Goal: Information Seeking & Learning: Learn about a topic

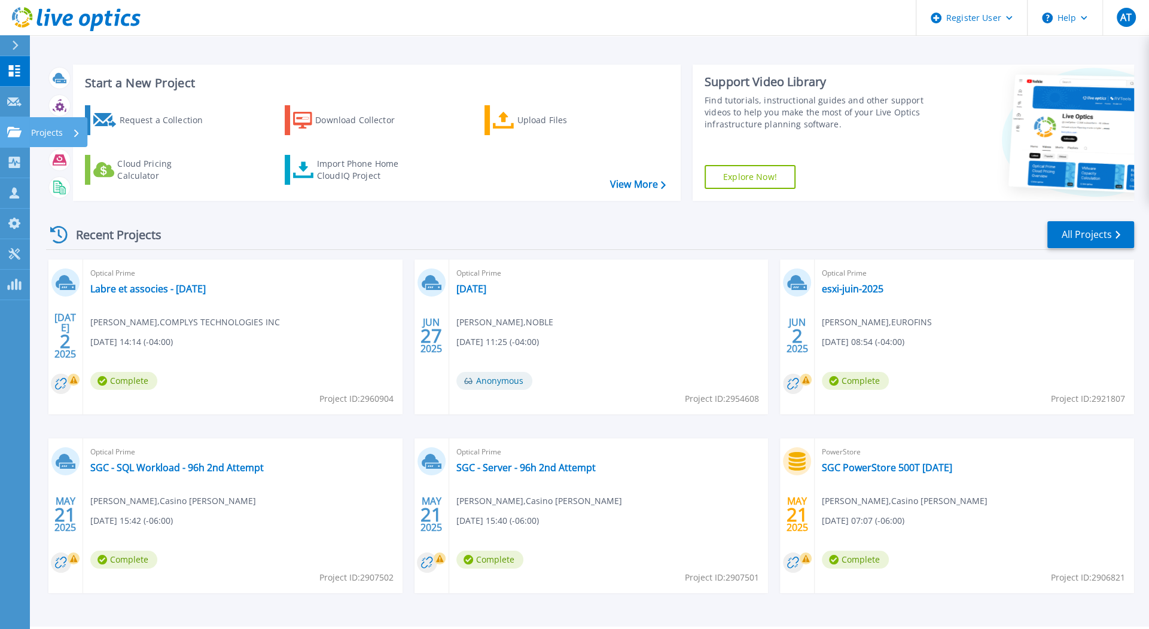
click at [15, 139] on link "Projects Projects" at bounding box center [15, 132] width 30 height 30
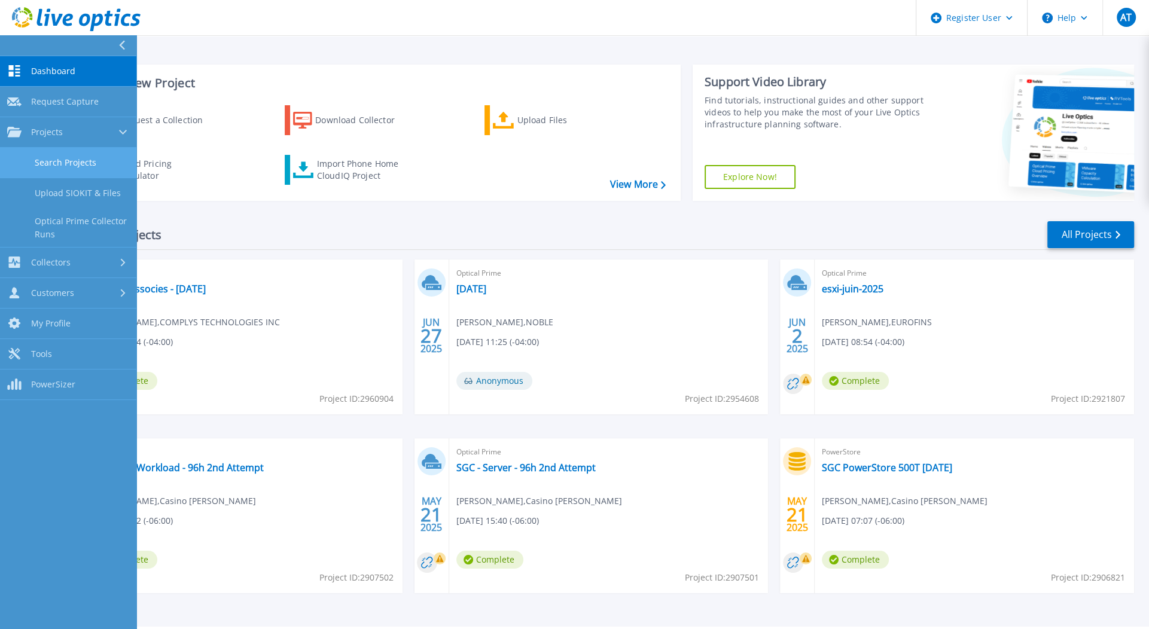
click at [62, 151] on link "Search Projects" at bounding box center [68, 163] width 136 height 30
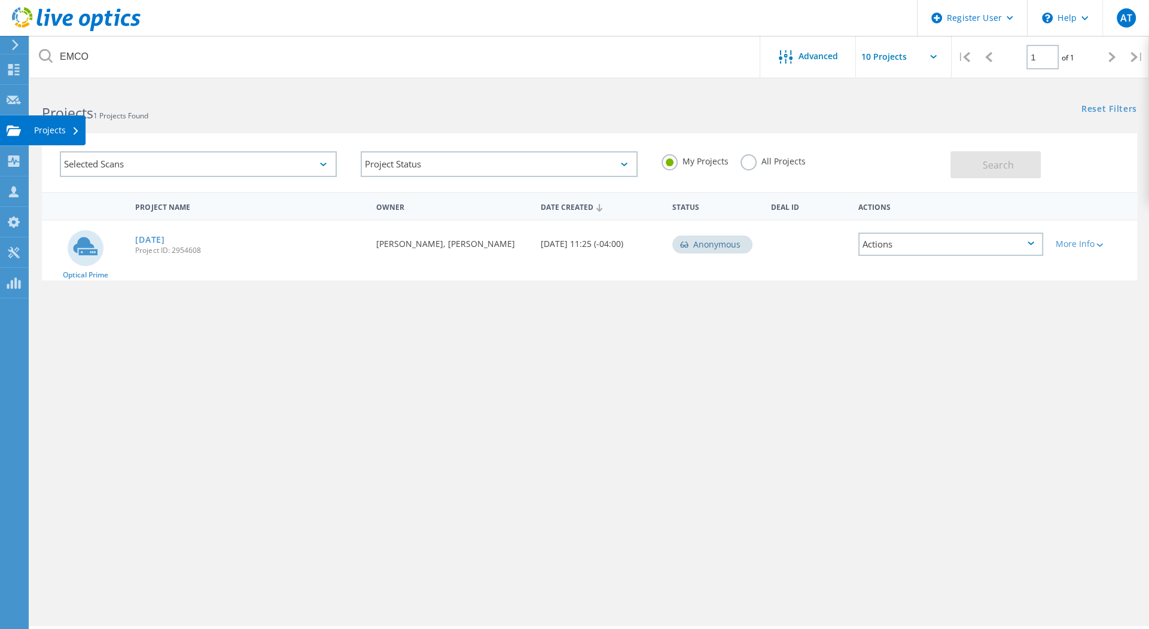
click at [16, 131] on use at bounding box center [14, 130] width 14 height 10
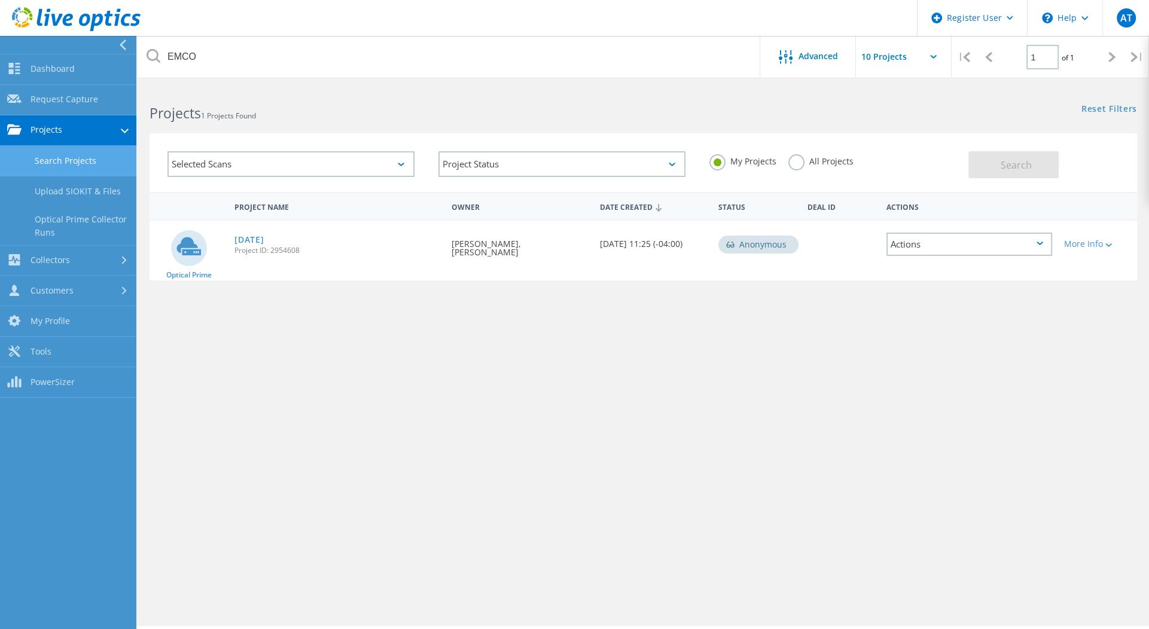
click at [72, 163] on link "Search Projects" at bounding box center [68, 161] width 136 height 30
click at [374, 161] on div "Selected Scans" at bounding box center [290, 164] width 247 height 26
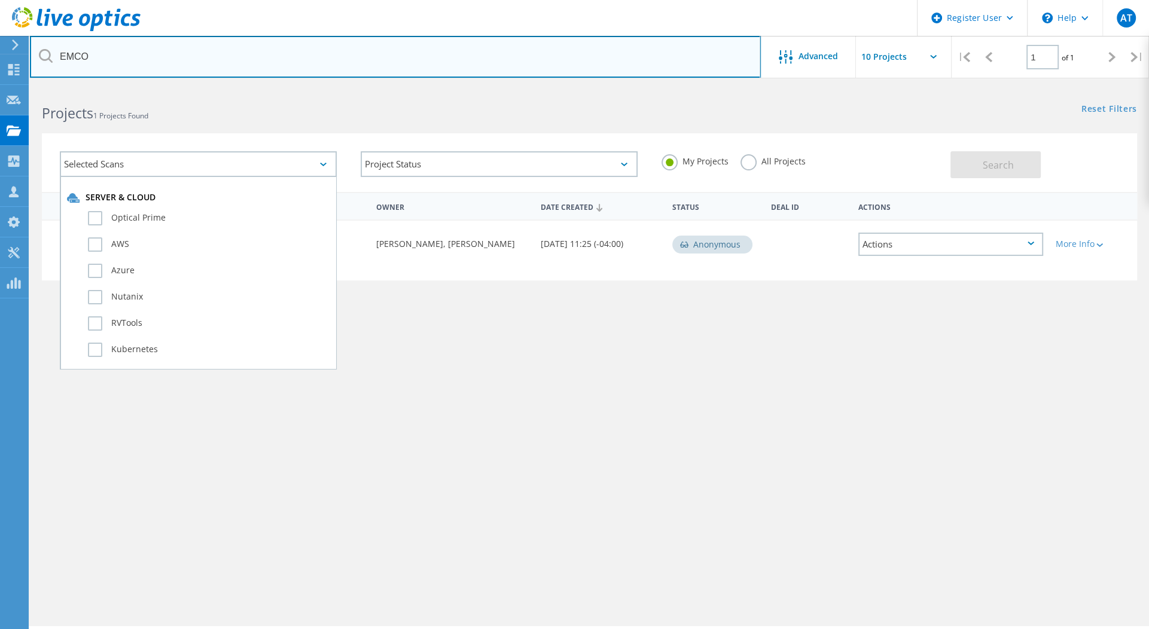
click at [380, 69] on input "EMCO" at bounding box center [395, 57] width 731 height 42
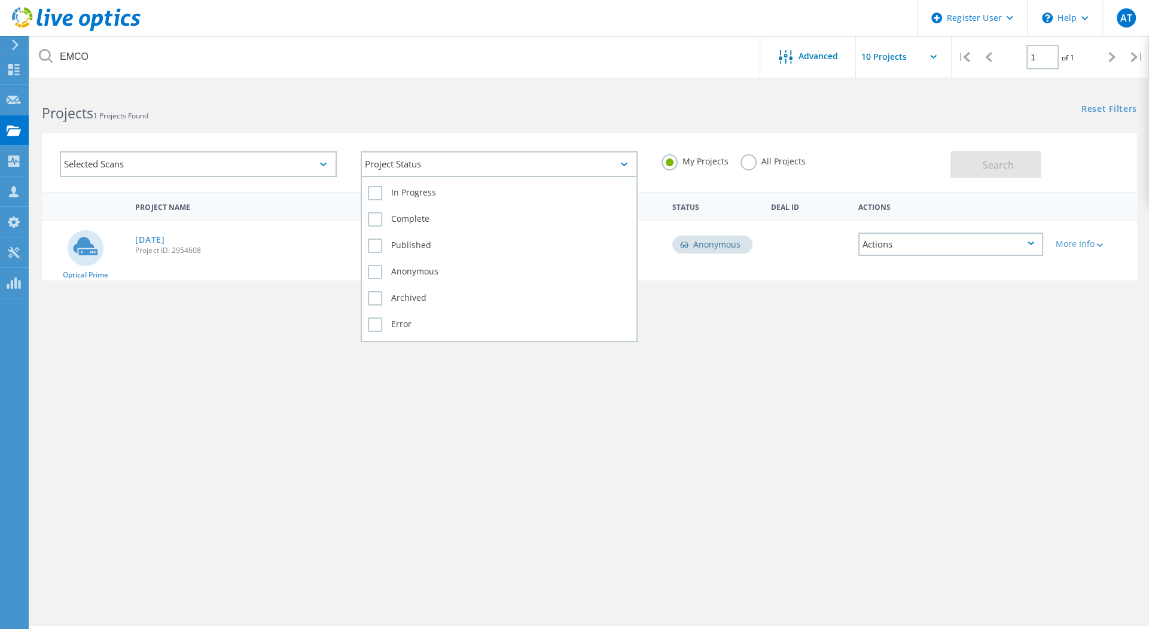
click at [429, 156] on div "Project Status" at bounding box center [499, 164] width 277 height 26
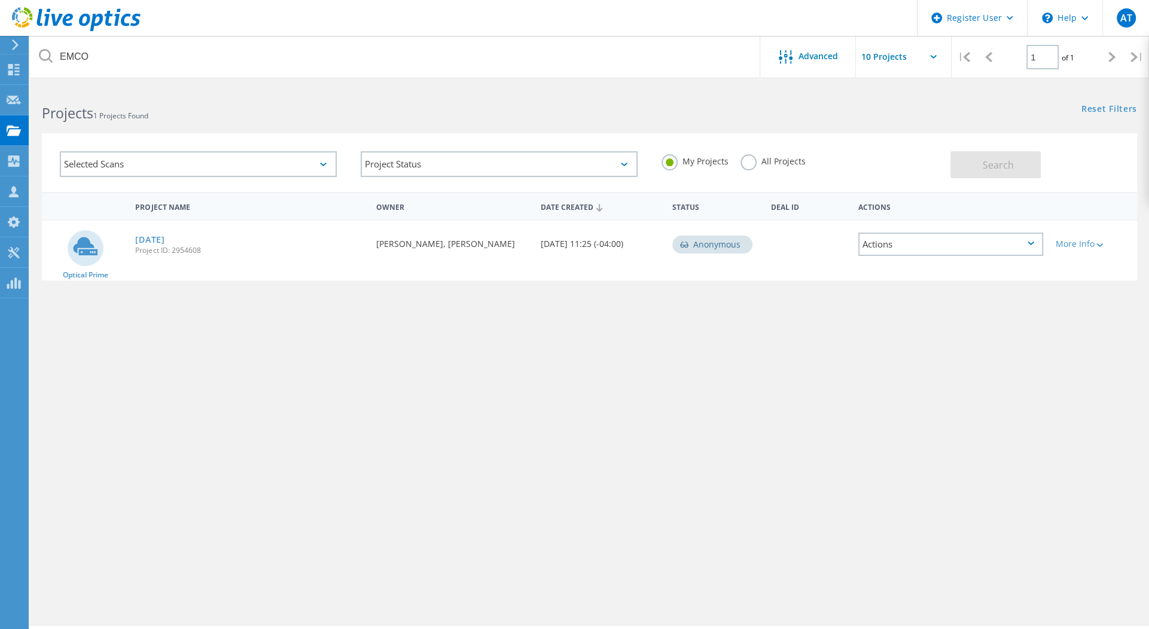
click at [267, 109] on h2 "Projects 1 Projects Found" at bounding box center [309, 113] width 535 height 20
click at [42, 54] on icon at bounding box center [46, 56] width 14 height 14
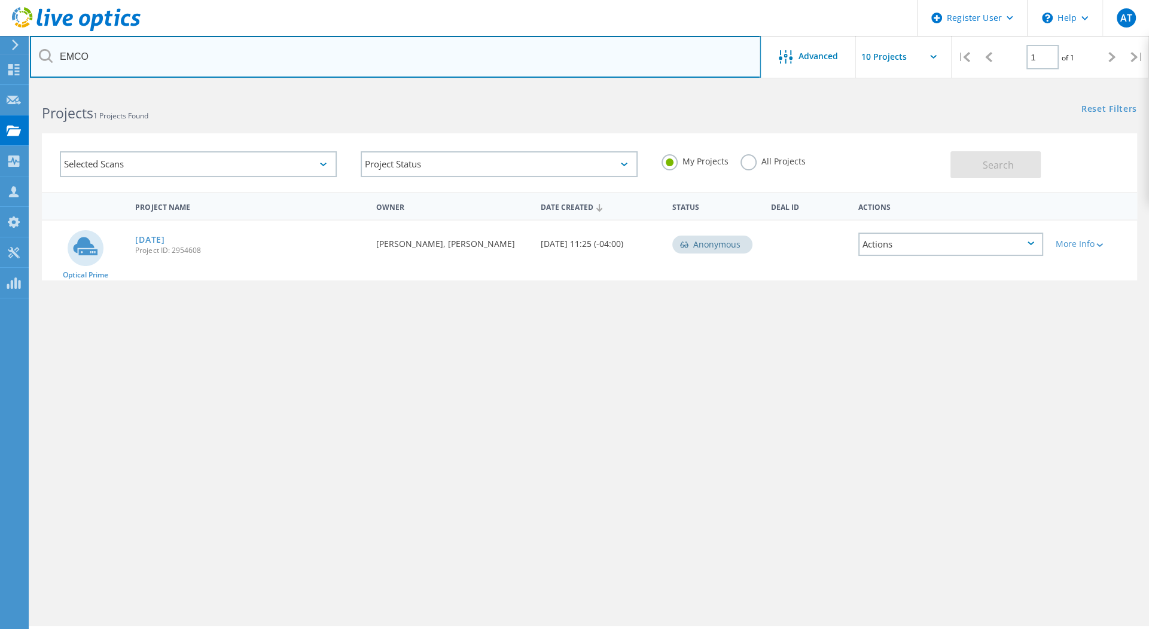
click at [88, 61] on input "EMCO" at bounding box center [395, 57] width 731 height 42
drag, startPoint x: 92, startPoint y: 60, endPoint x: -28, endPoint y: 42, distance: 120.8
click at [0, 42] on html "Register User \n Help Explore Helpful Articles Contact Support AT Dell User Abh…" at bounding box center [574, 331] width 1149 height 662
type input "Canac"
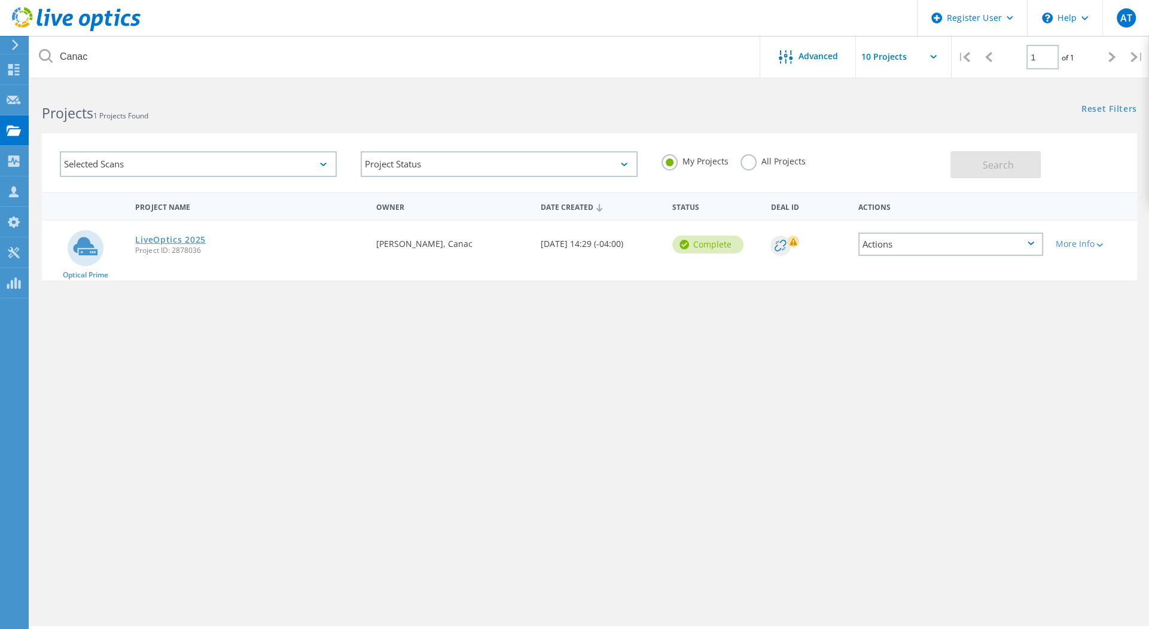
click at [169, 238] on link "LiveOptics 2025" at bounding box center [170, 240] width 71 height 8
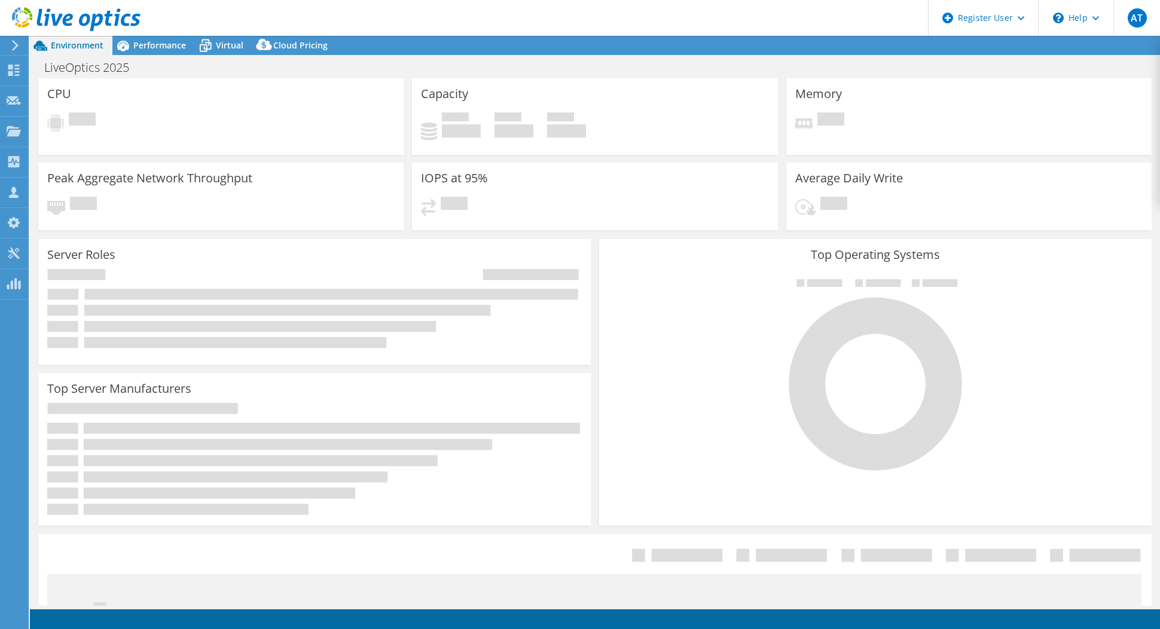
select select "USD"
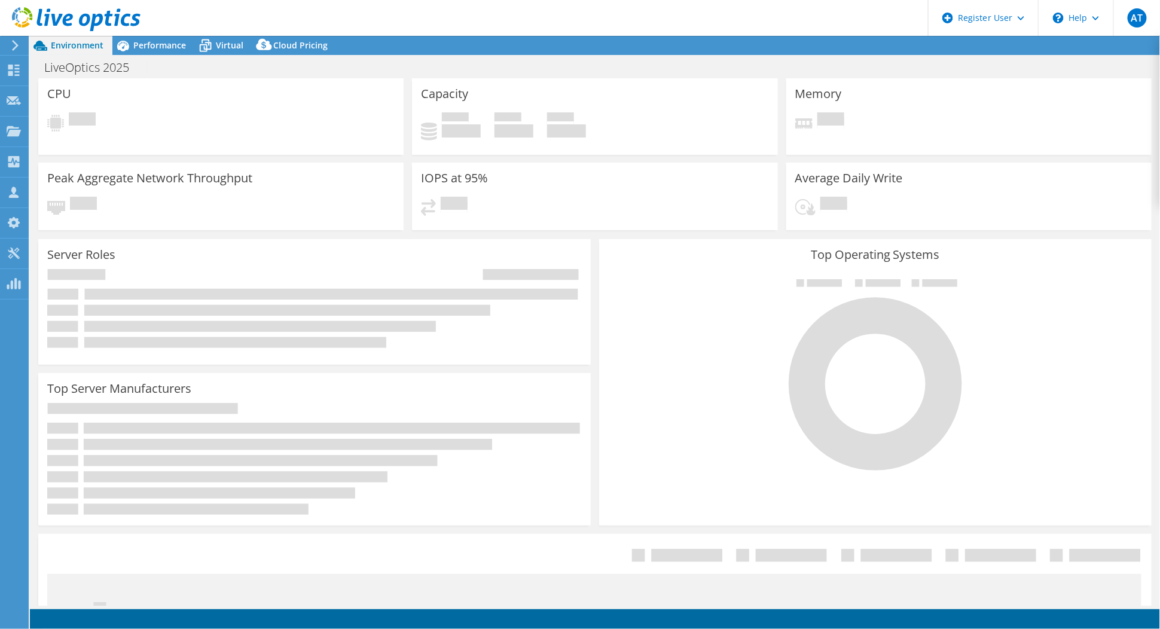
select select "[GEOGRAPHIC_DATA]"
select select "CAD"
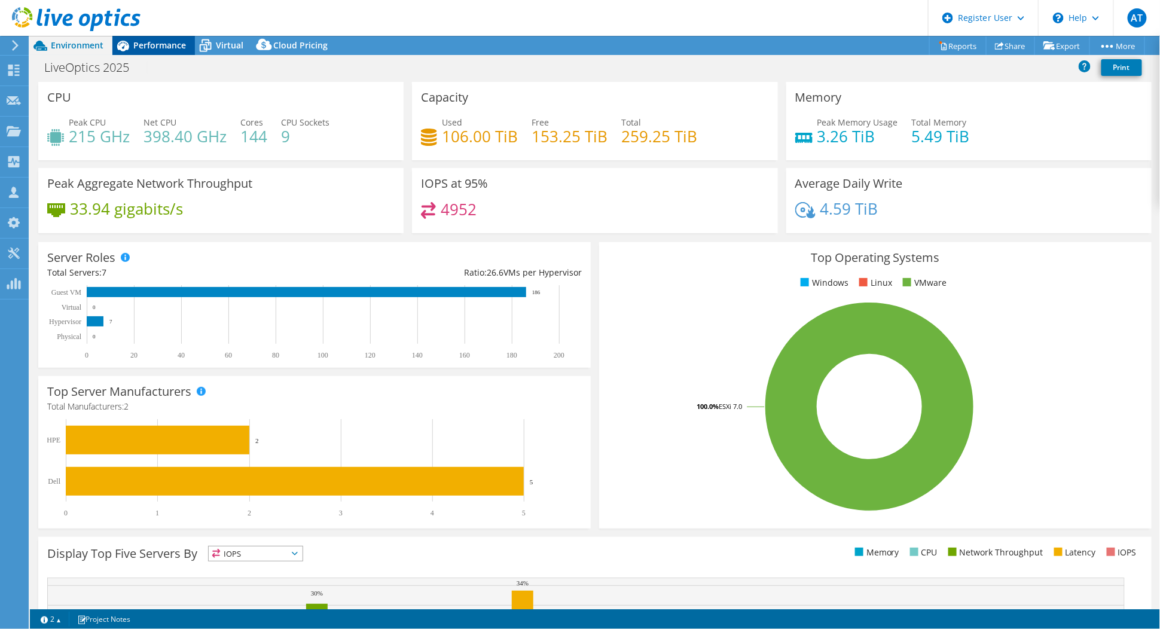
click at [148, 42] on span "Performance" at bounding box center [159, 44] width 53 height 11
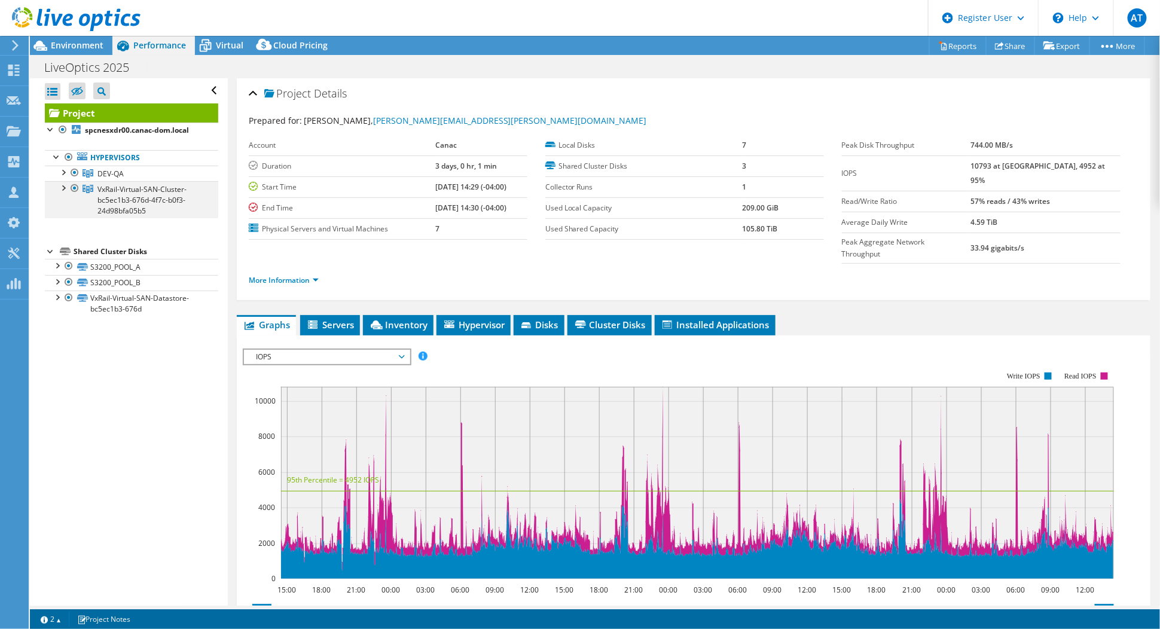
click at [62, 190] on div at bounding box center [63, 187] width 12 height 12
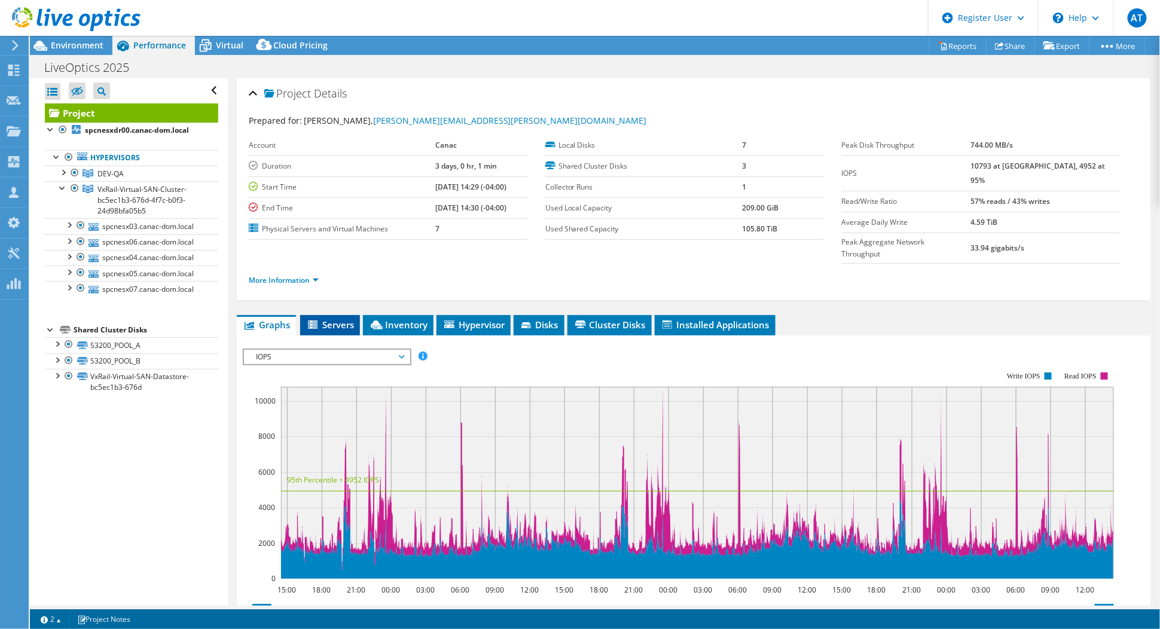
click at [337, 319] on span "Servers" at bounding box center [330, 325] width 48 height 12
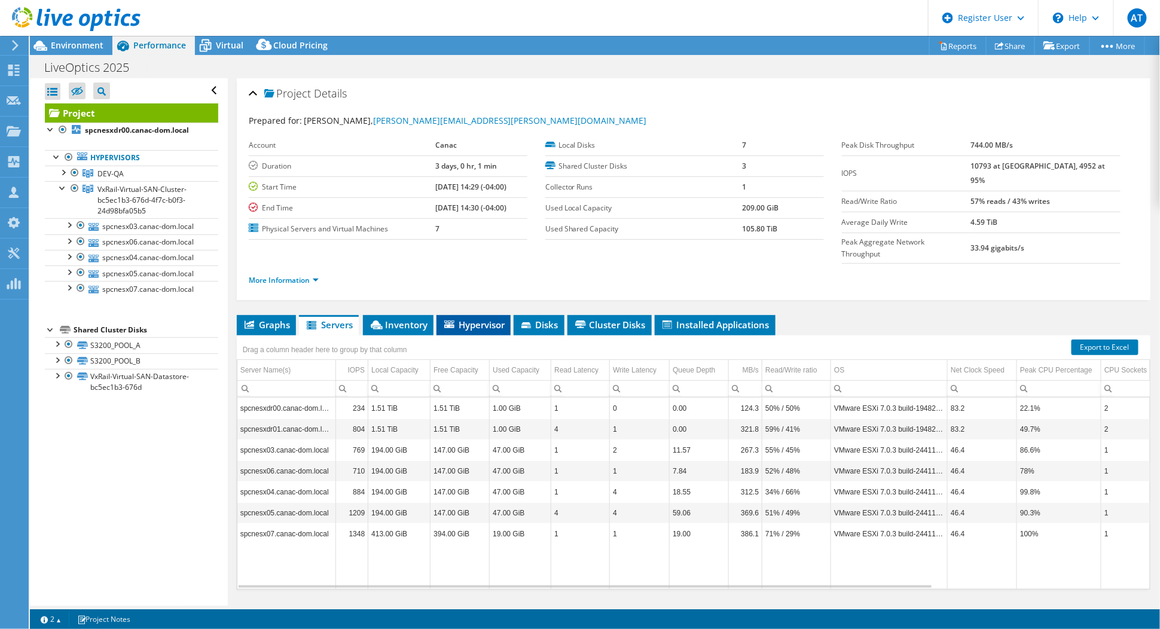
click at [490, 319] on span "Hypervisor" at bounding box center [473, 325] width 62 height 12
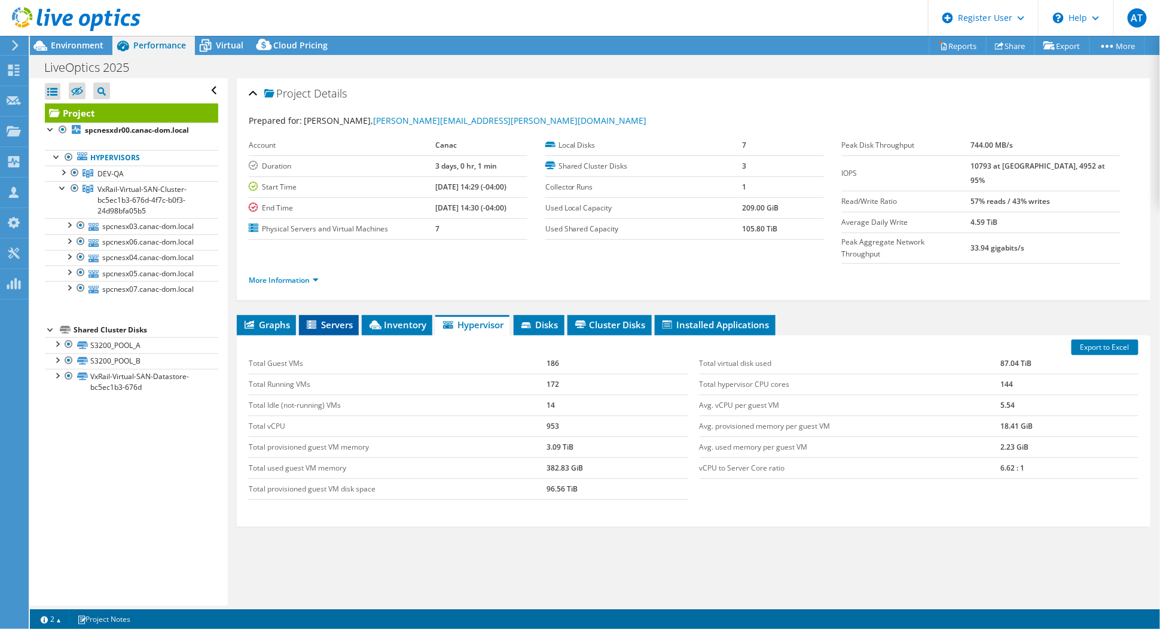
click at [319, 319] on span "Servers" at bounding box center [329, 325] width 48 height 12
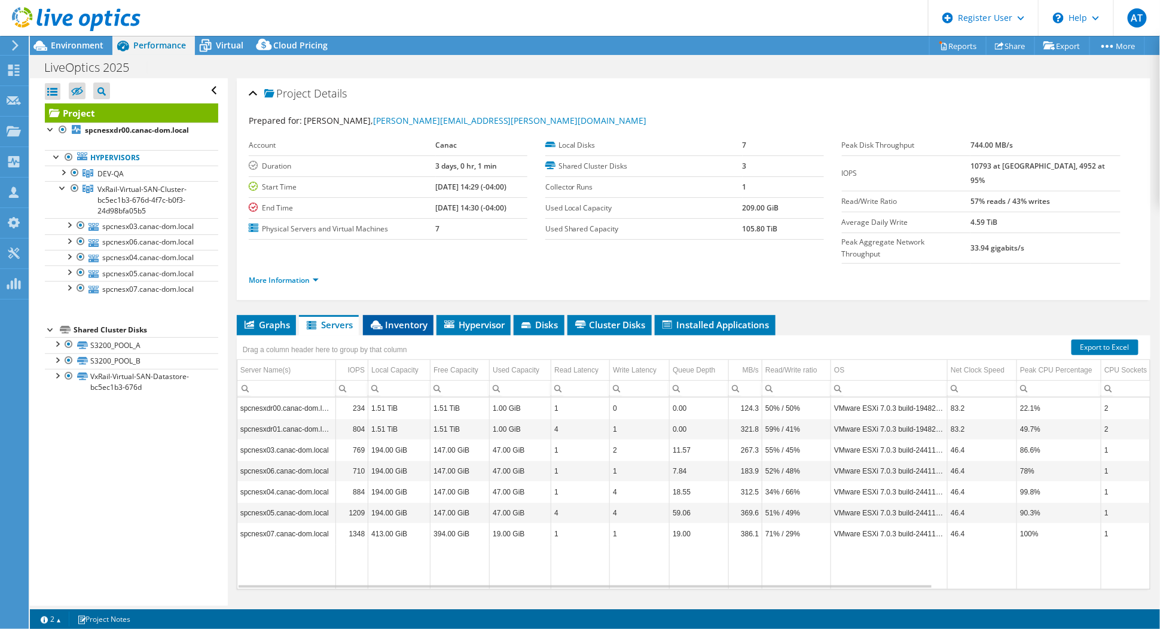
click at [407, 319] on span "Inventory" at bounding box center [398, 325] width 59 height 12
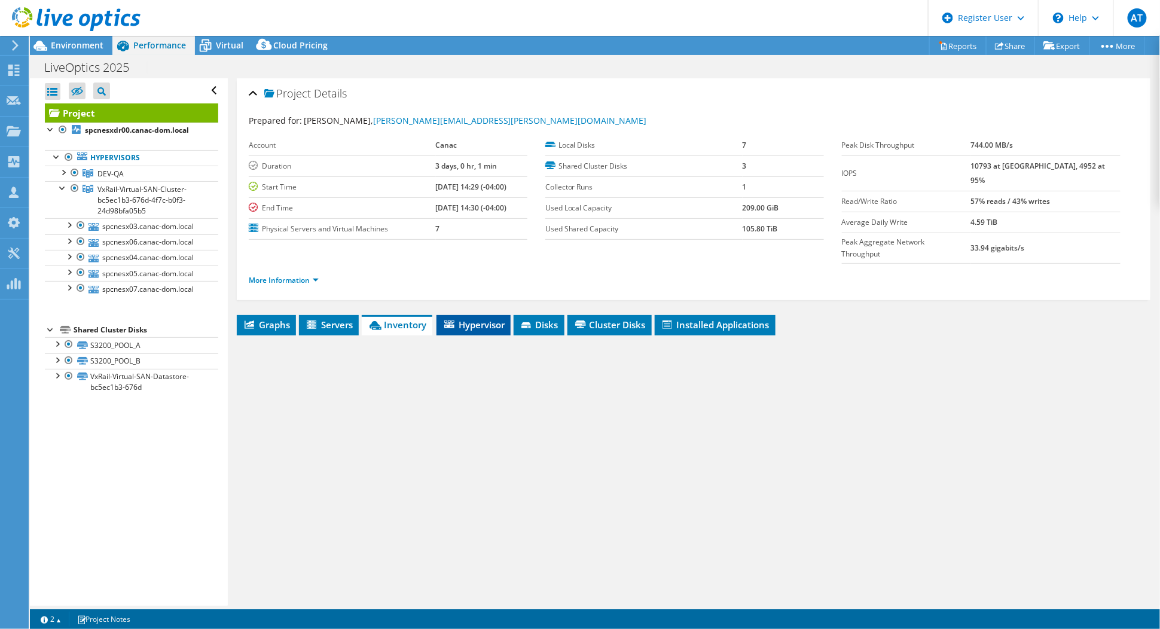
click at [473, 319] on span "Hypervisor" at bounding box center [473, 325] width 62 height 12
click at [543, 319] on span "Disks" at bounding box center [539, 325] width 39 height 12
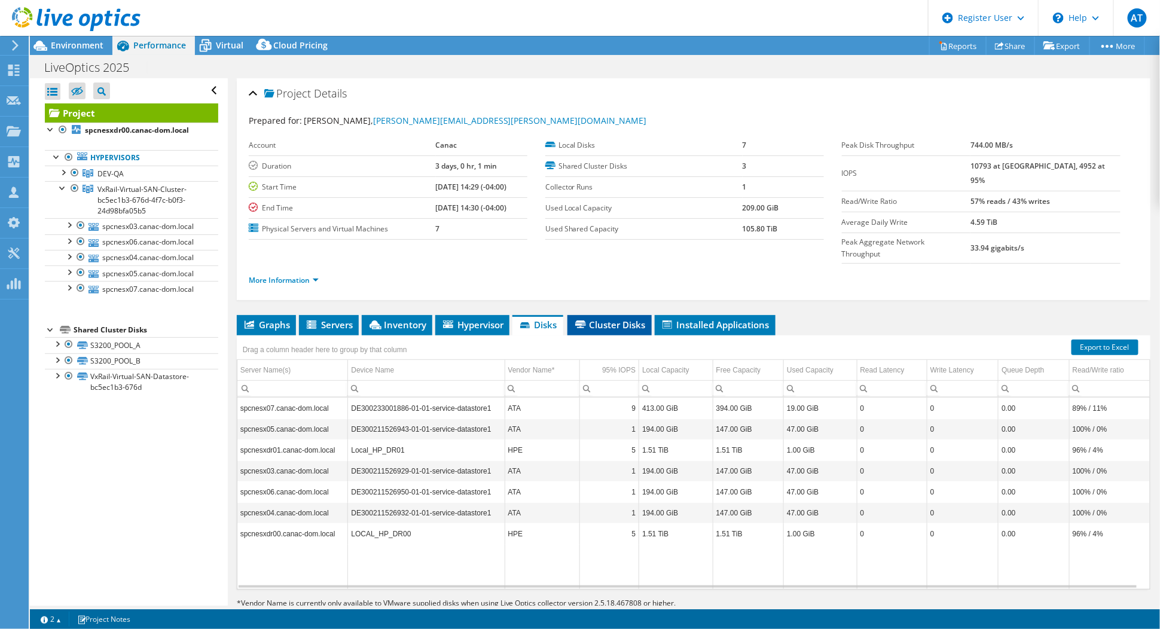
click at [606, 315] on li "Cluster Disks" at bounding box center [609, 325] width 84 height 20
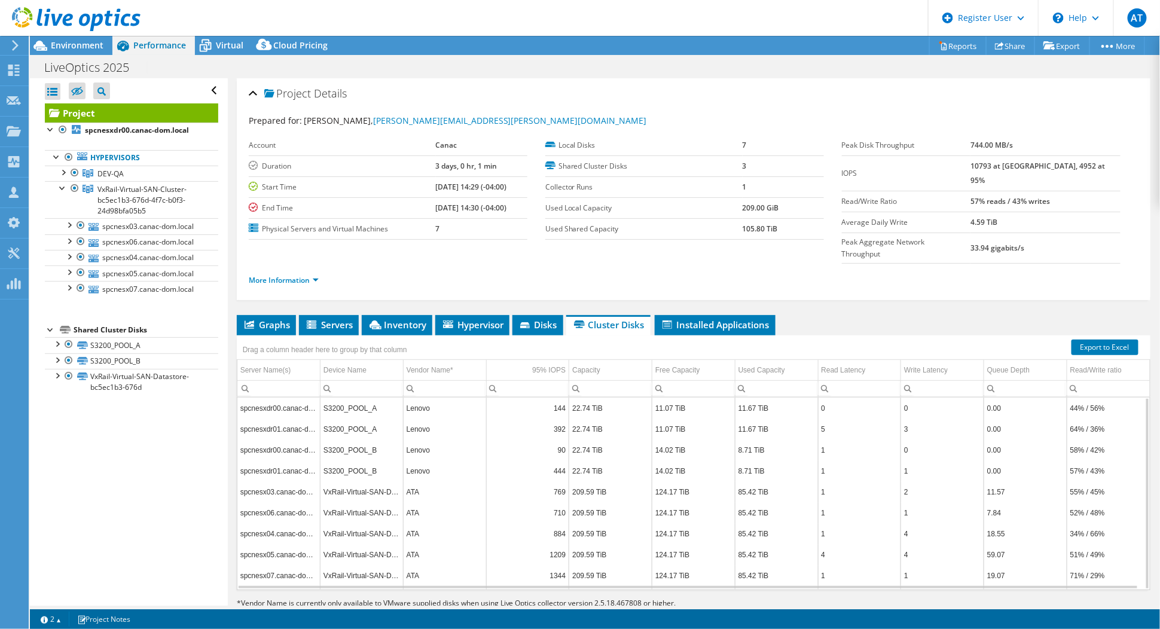
scroll to position [4, 0]
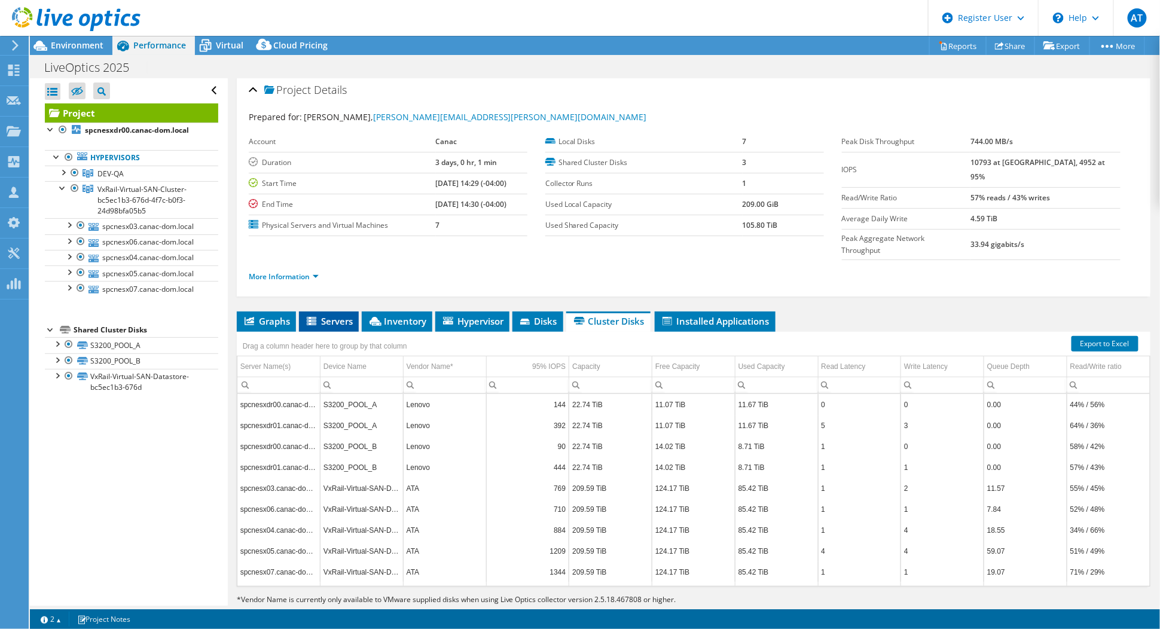
click at [330, 315] on span "Servers" at bounding box center [329, 321] width 48 height 12
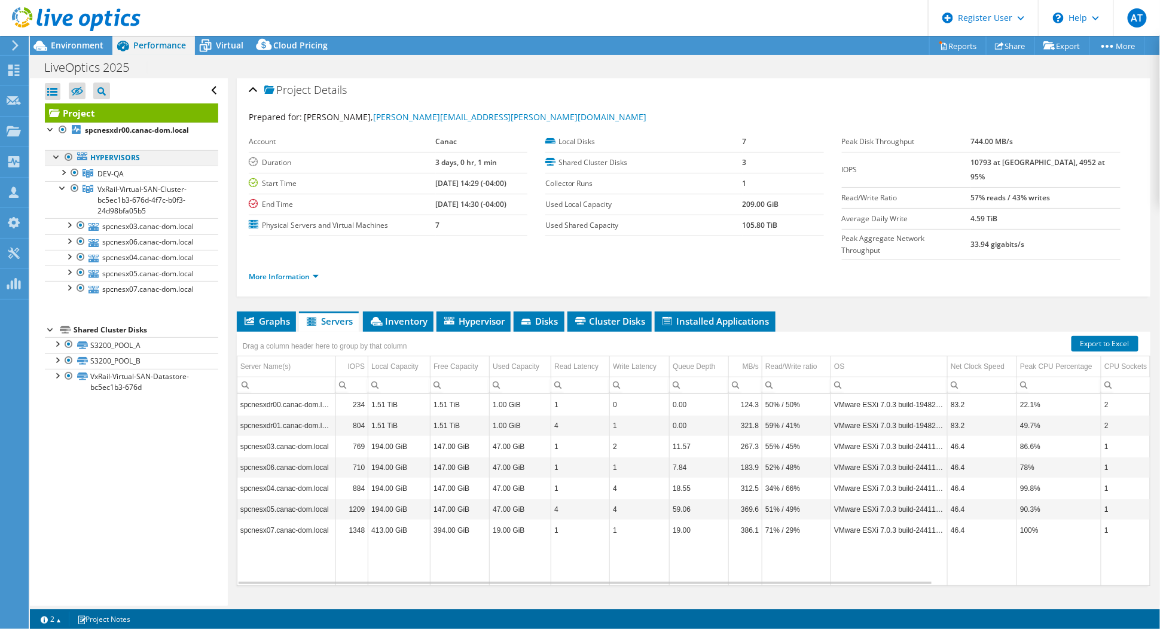
click at [57, 158] on div at bounding box center [57, 156] width 12 height 12
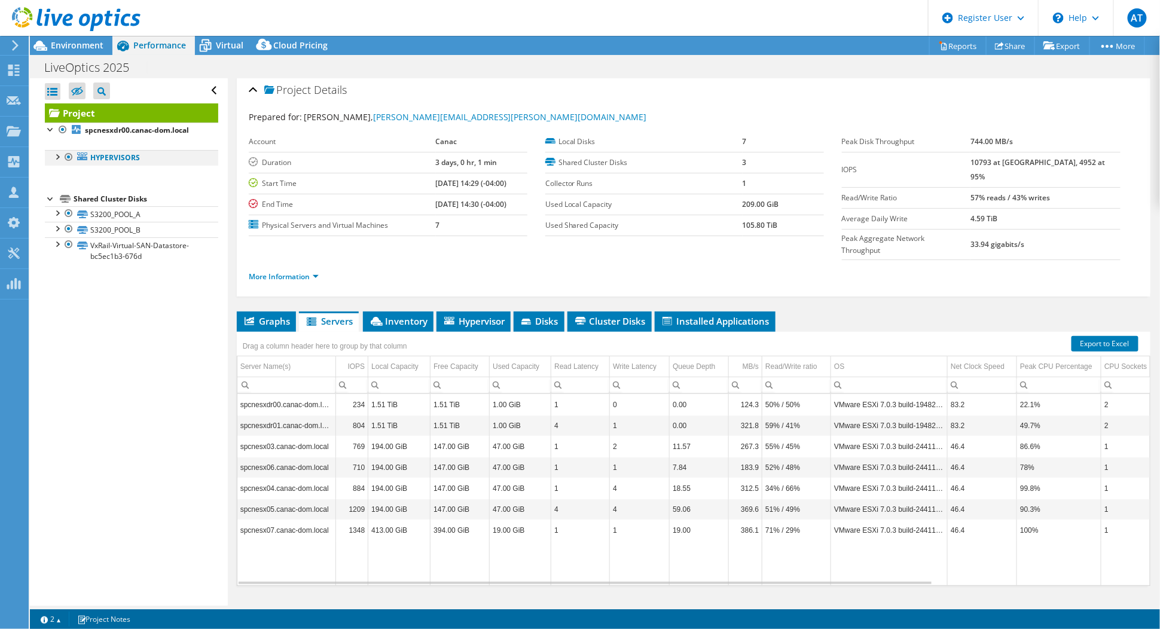
click at [57, 158] on div at bounding box center [57, 156] width 12 height 12
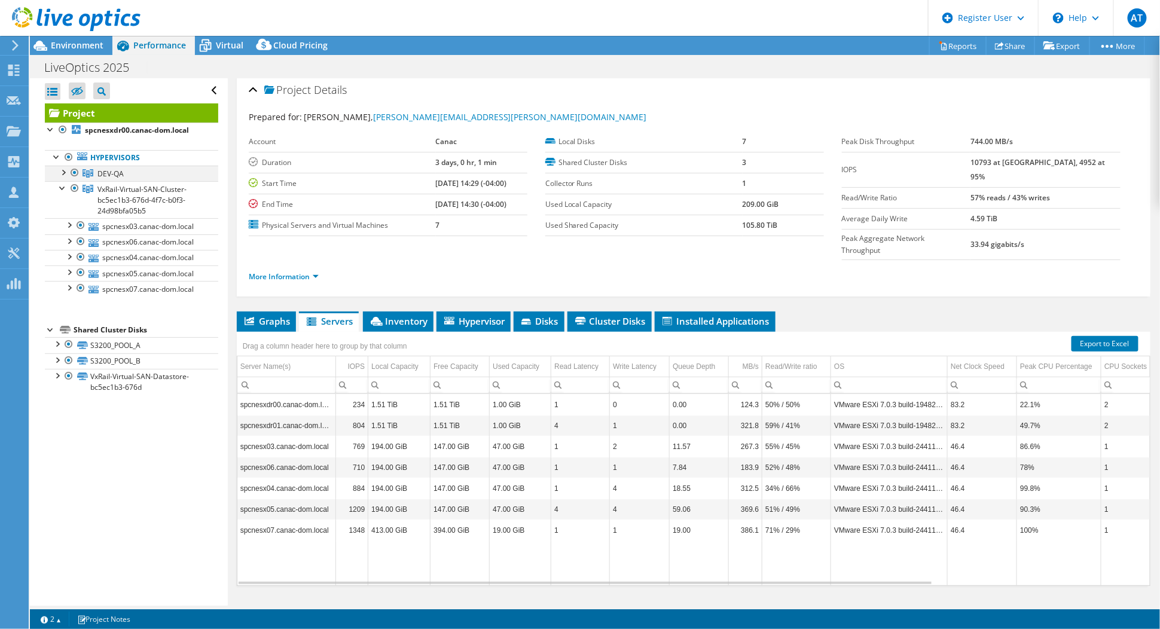
click at [61, 171] on div at bounding box center [63, 172] width 12 height 12
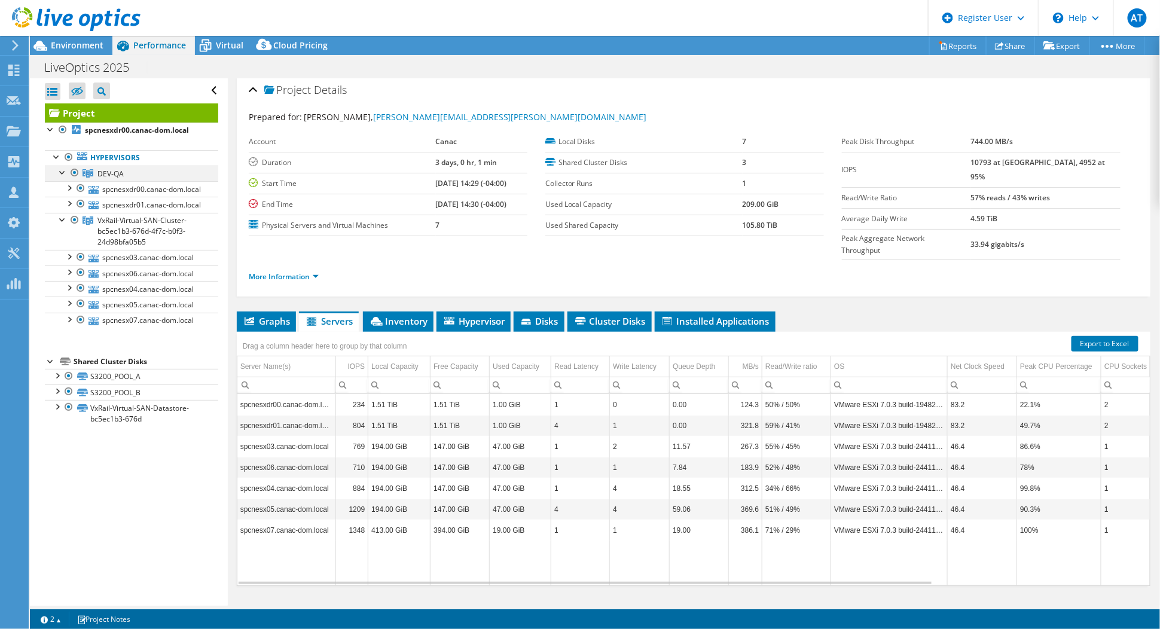
click at [63, 171] on div at bounding box center [63, 172] width 12 height 12
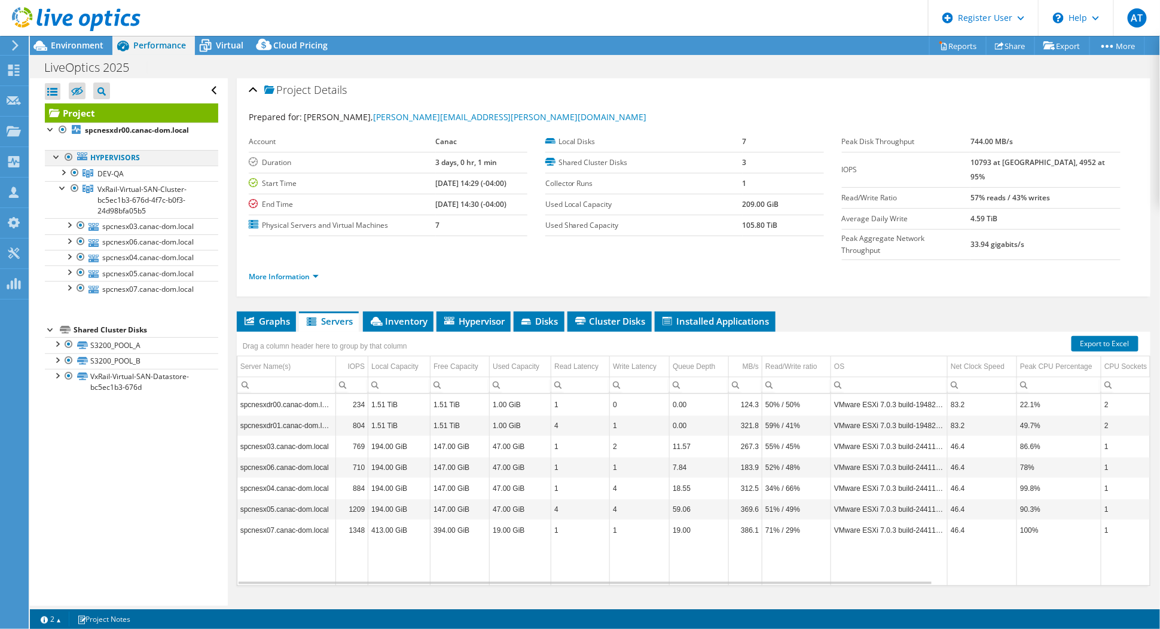
click at [57, 154] on div at bounding box center [57, 156] width 12 height 12
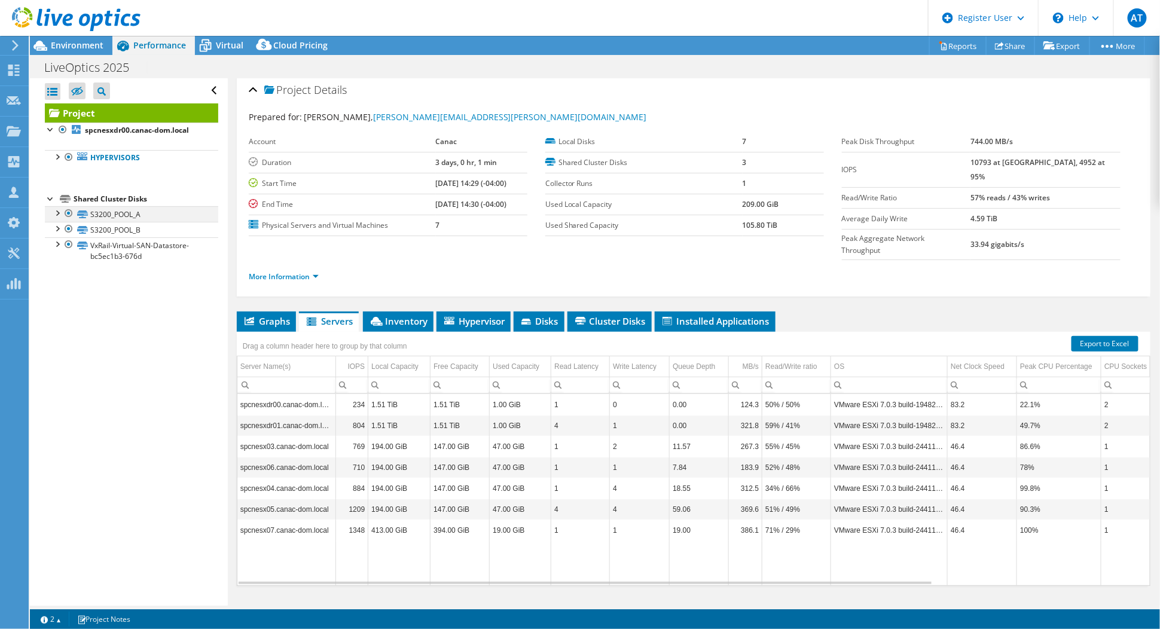
click at [59, 207] on div at bounding box center [57, 212] width 12 height 12
click at [59, 225] on div at bounding box center [57, 228] width 12 height 12
drag, startPoint x: 56, startPoint y: 316, endPoint x: 67, endPoint y: 320, distance: 11.5
click at [56, 303] on div at bounding box center [57, 297] width 12 height 12
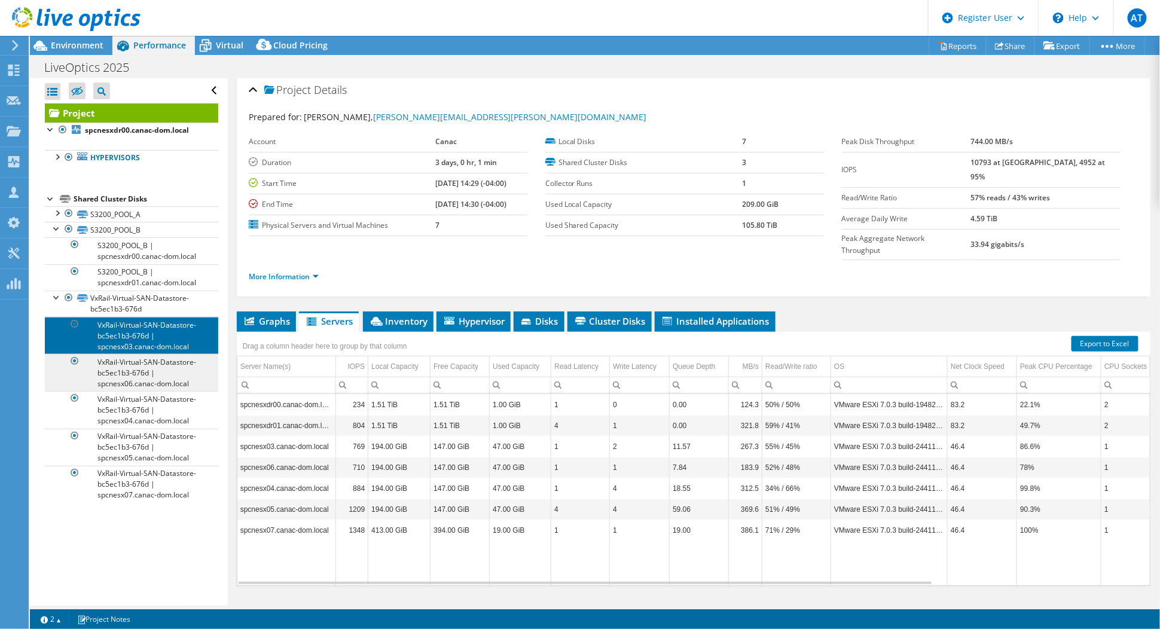
drag, startPoint x: 151, startPoint y: 339, endPoint x: 174, endPoint y: 381, distance: 48.4
click at [151, 338] on link "VxRail-Virtual-SAN-Datastore-bc5ec1b3-676d | spcnesx03.canac-dom.local" at bounding box center [131, 335] width 173 height 37
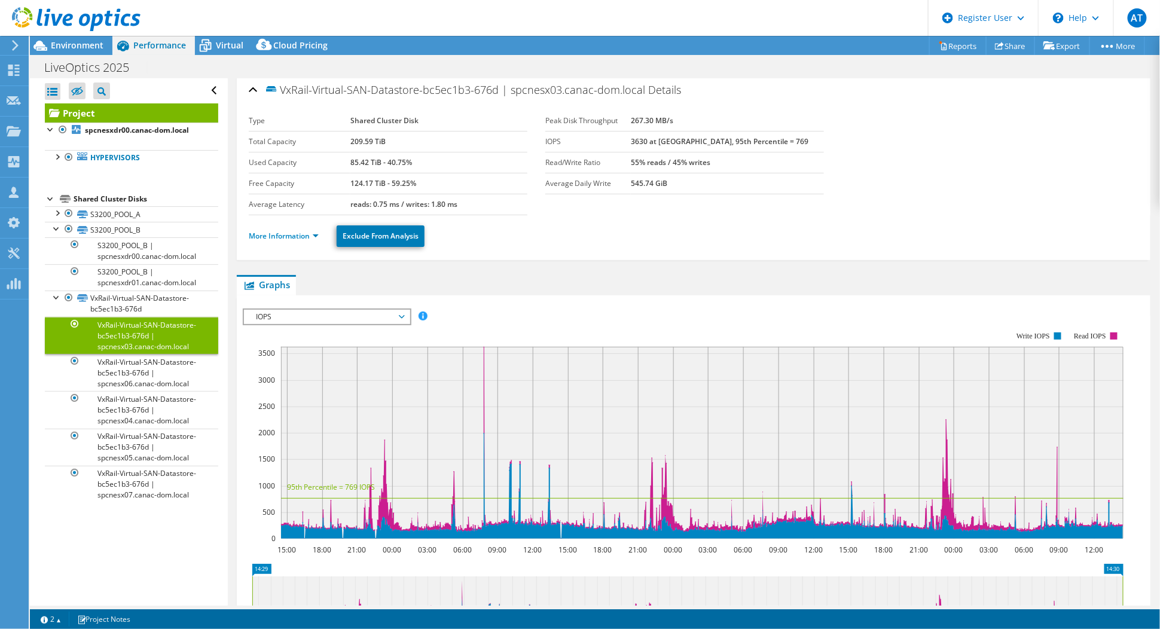
click at [51, 196] on div at bounding box center [51, 198] width 12 height 12
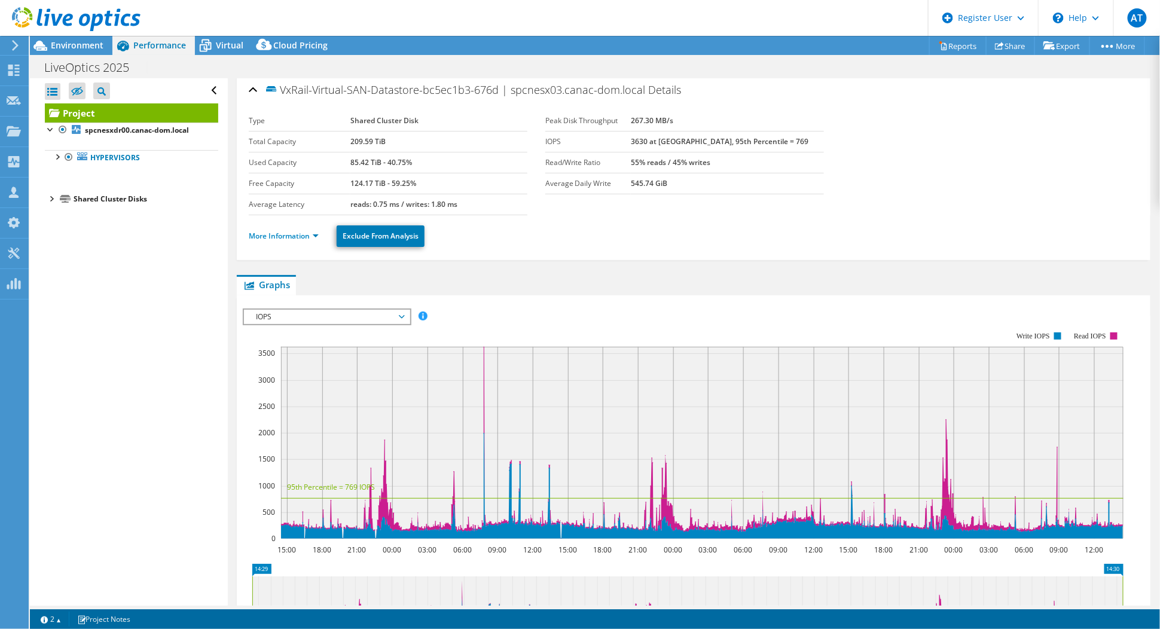
click at [85, 200] on div "Shared Cluster Disks" at bounding box center [146, 199] width 145 height 14
click at [48, 199] on div at bounding box center [51, 198] width 12 height 12
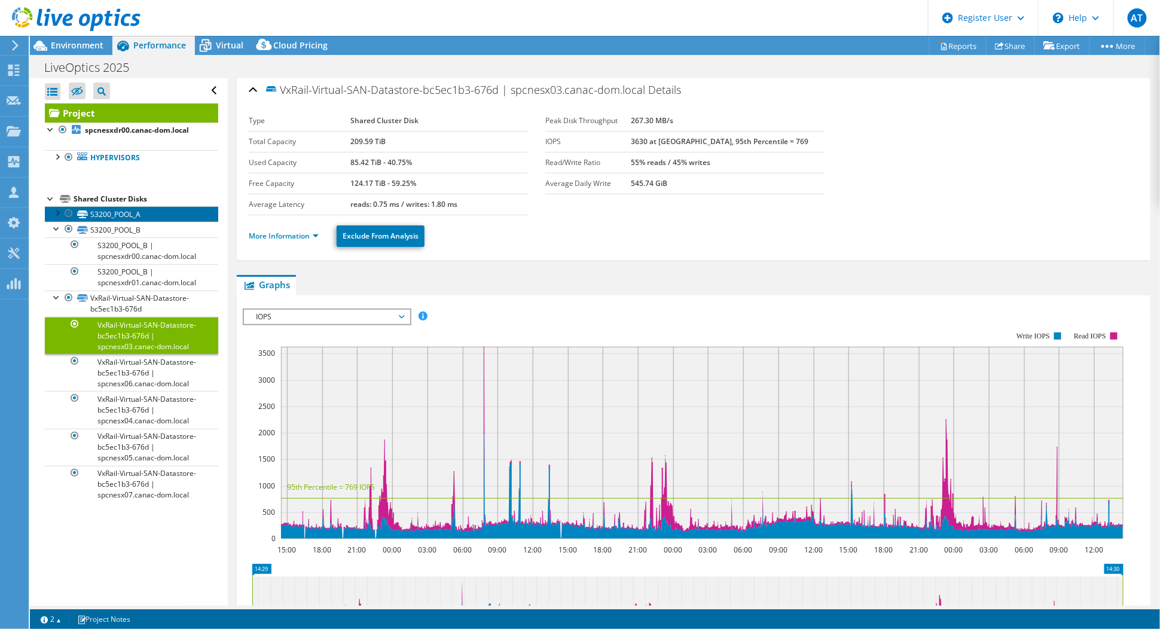
click at [97, 215] on link "S3200_POOL_A" at bounding box center [131, 214] width 173 height 16
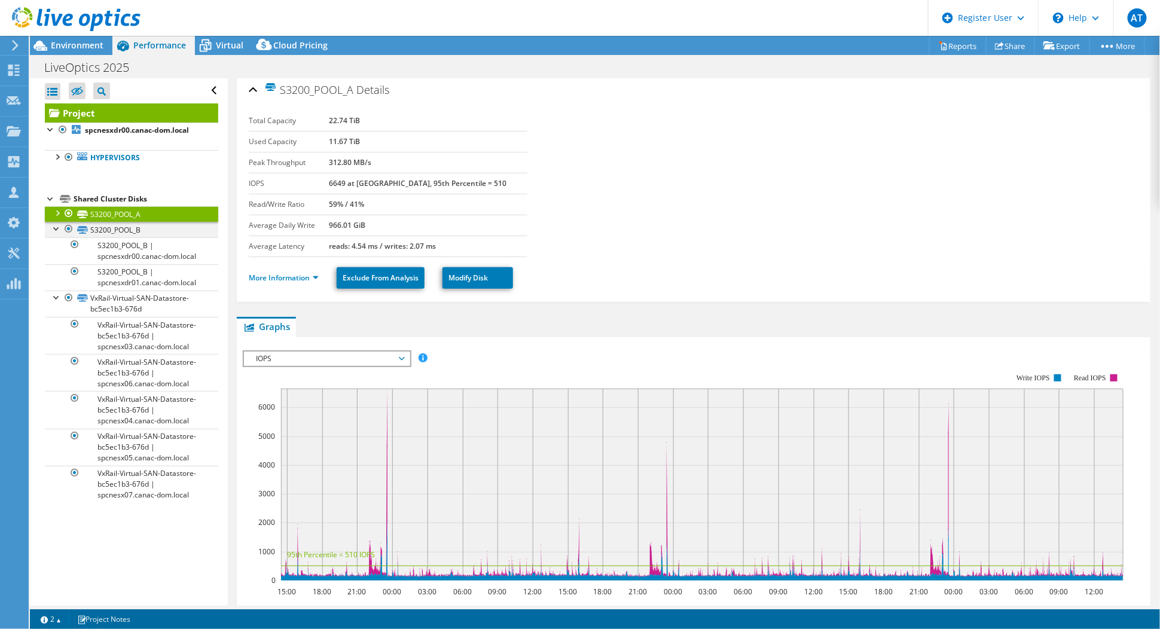
click at [57, 225] on div at bounding box center [57, 228] width 12 height 12
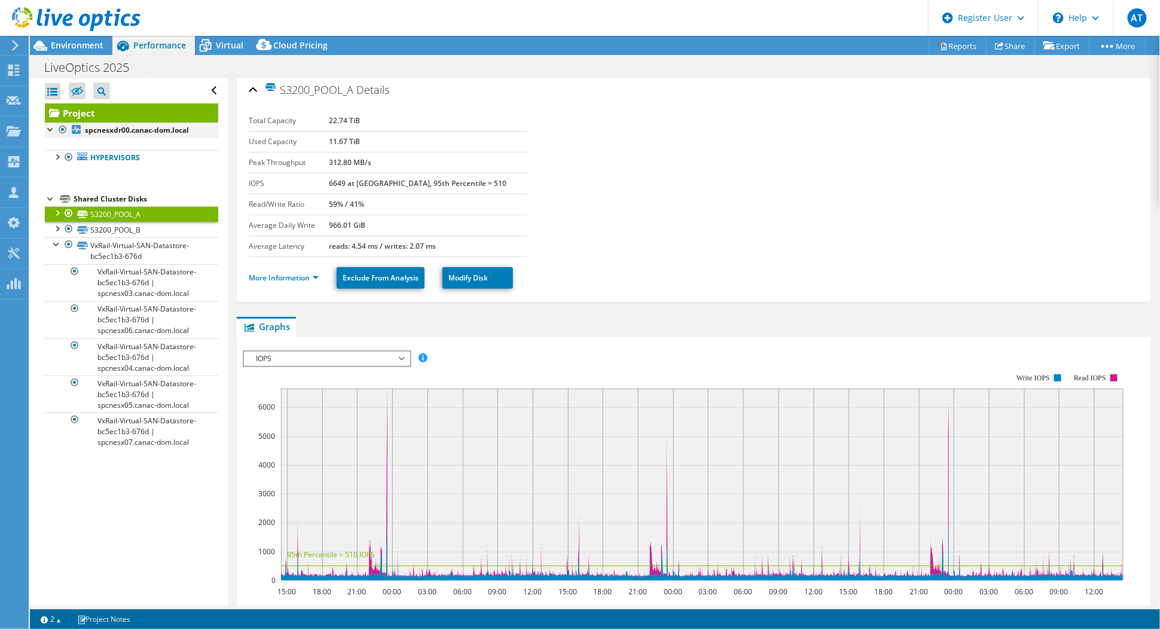
click at [59, 134] on div at bounding box center [63, 130] width 12 height 14
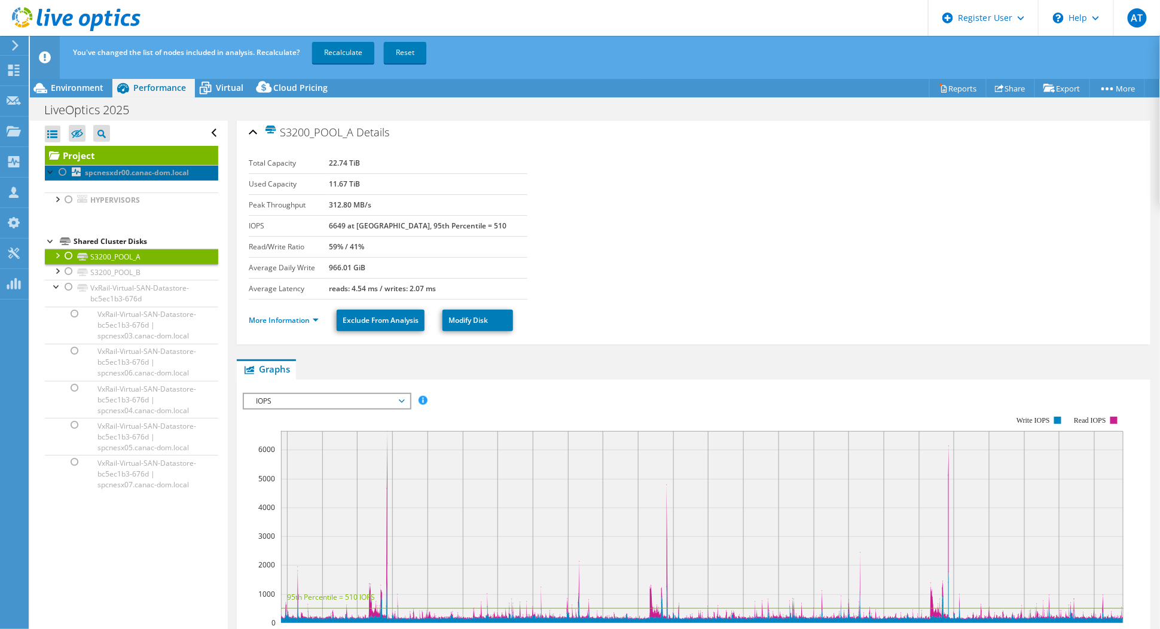
click at [72, 173] on icon at bounding box center [76, 171] width 9 height 9
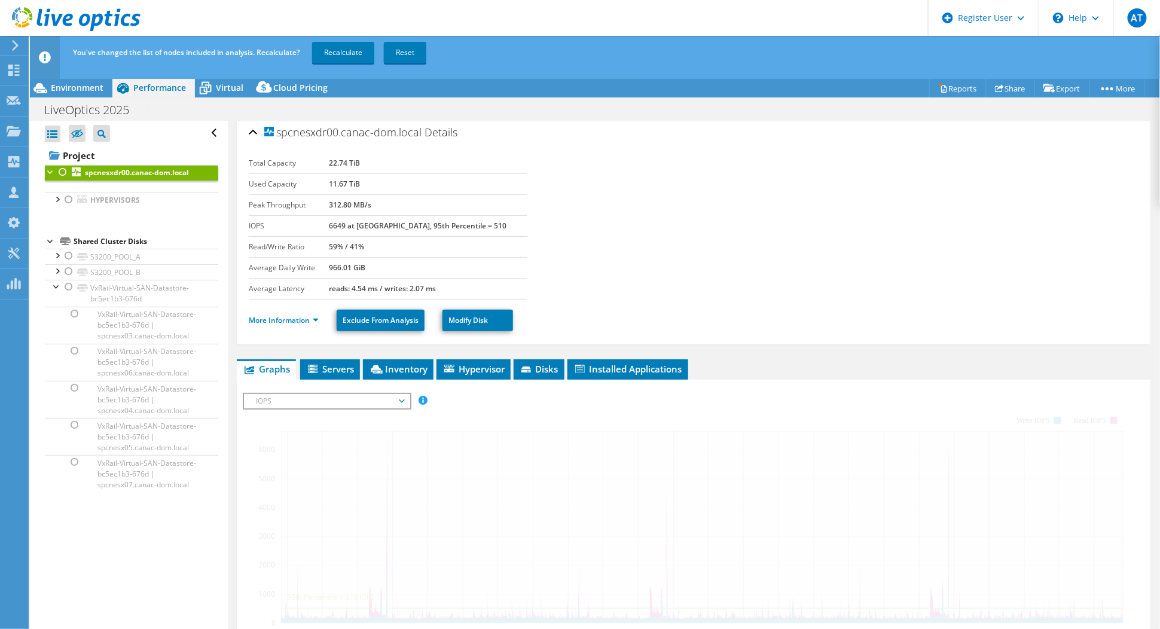
click at [61, 173] on div at bounding box center [63, 172] width 12 height 14
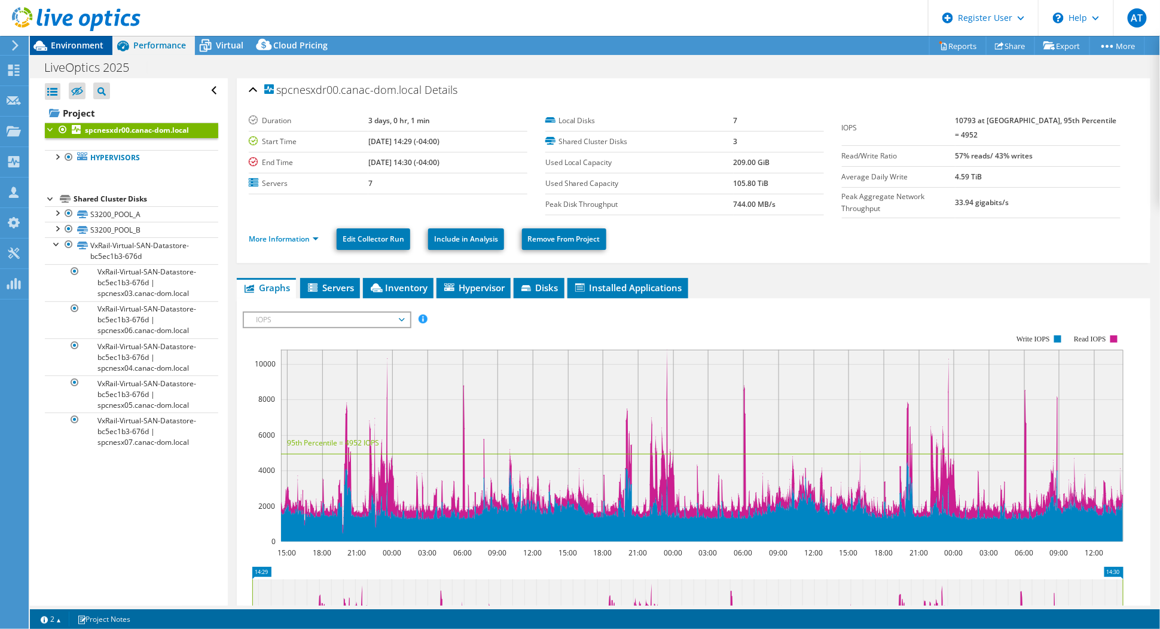
click at [73, 48] on span "Environment" at bounding box center [77, 44] width 53 height 11
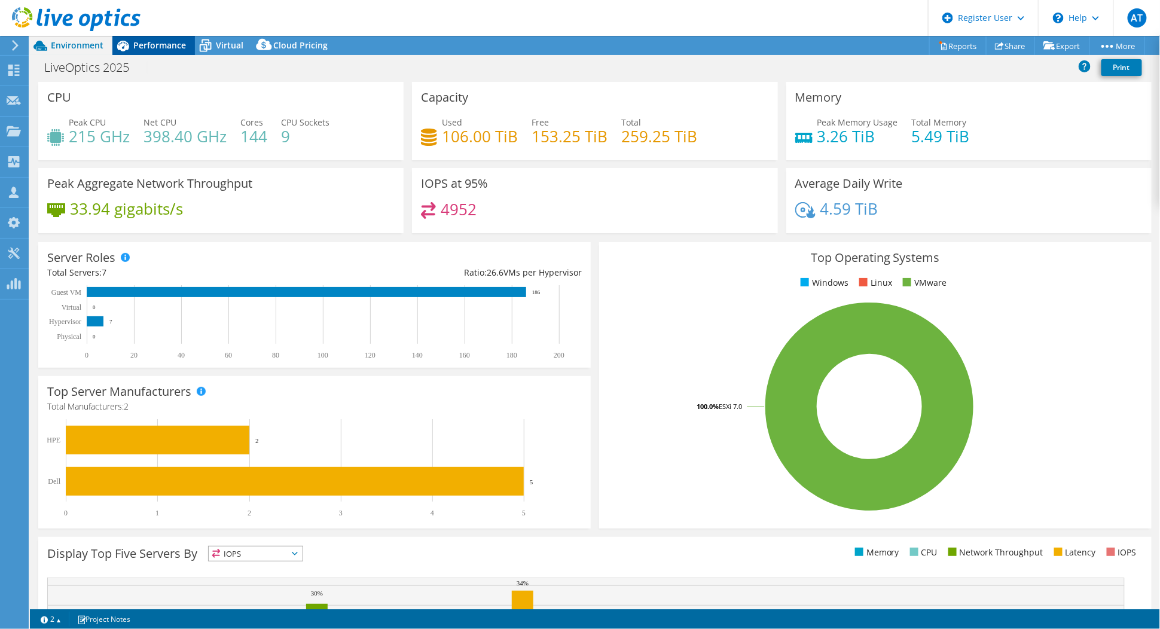
click at [161, 53] on div "Performance" at bounding box center [153, 45] width 83 height 19
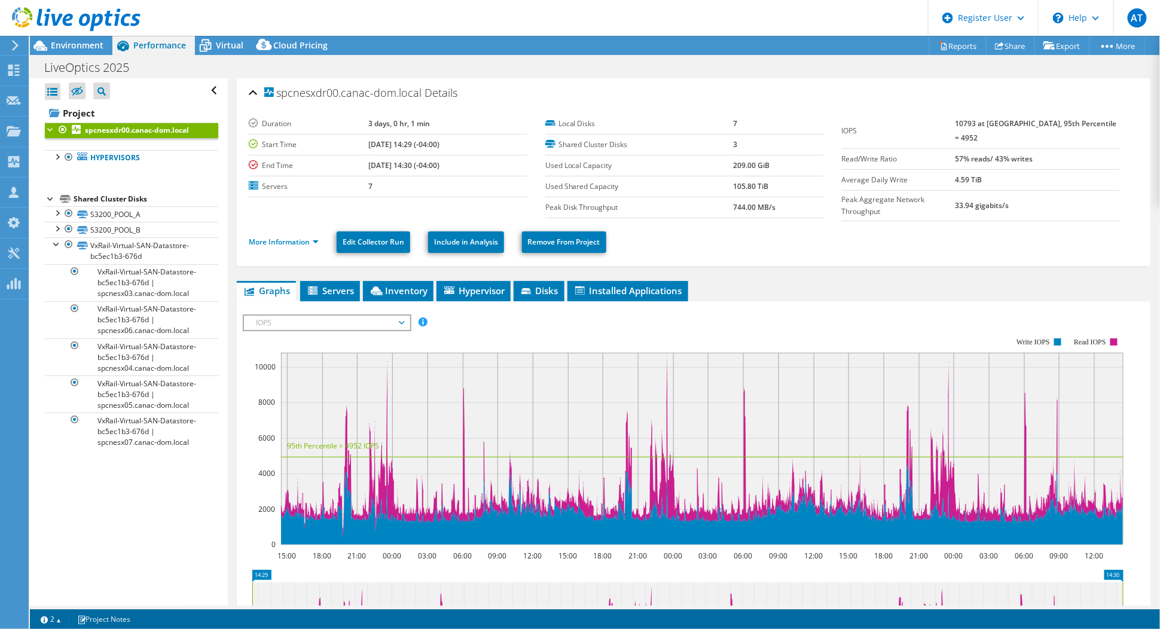
scroll to position [0, 0]
click at [334, 320] on span "IOPS" at bounding box center [327, 323] width 154 height 14
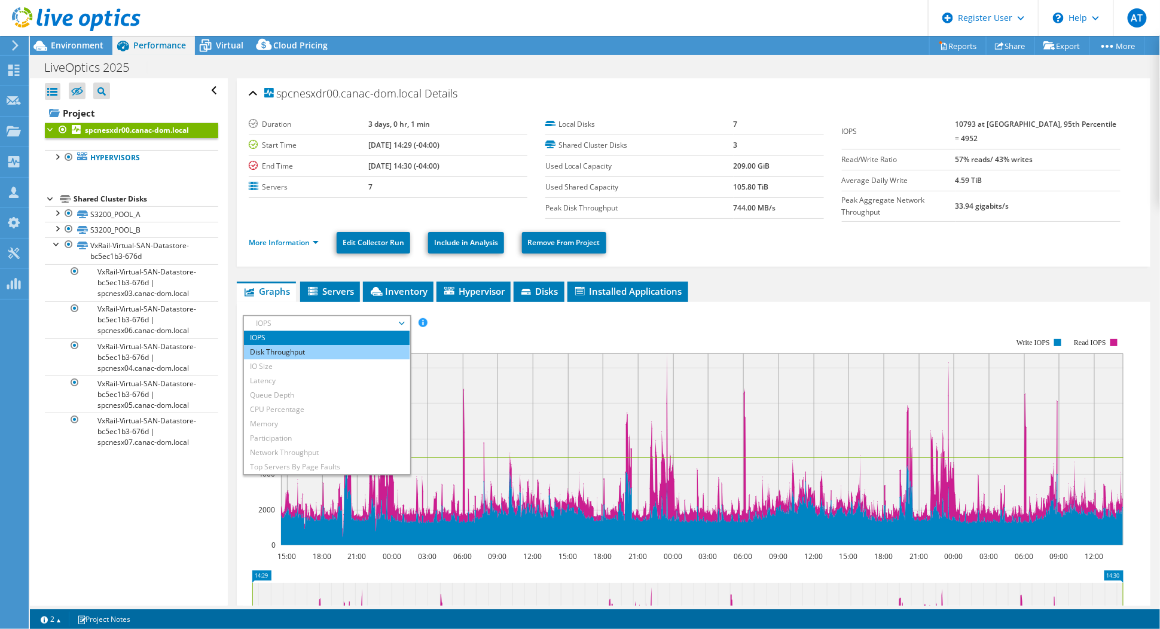
click at [338, 346] on li "Disk Throughput" at bounding box center [327, 352] width 166 height 14
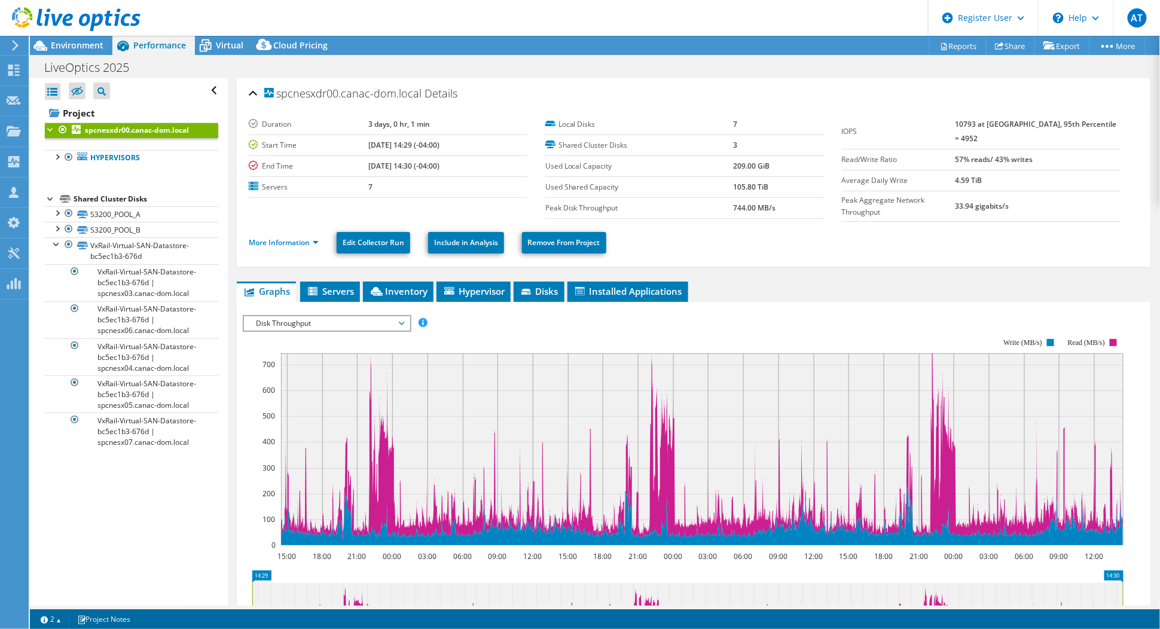
click at [345, 316] on span "Disk Throughput" at bounding box center [327, 323] width 154 height 14
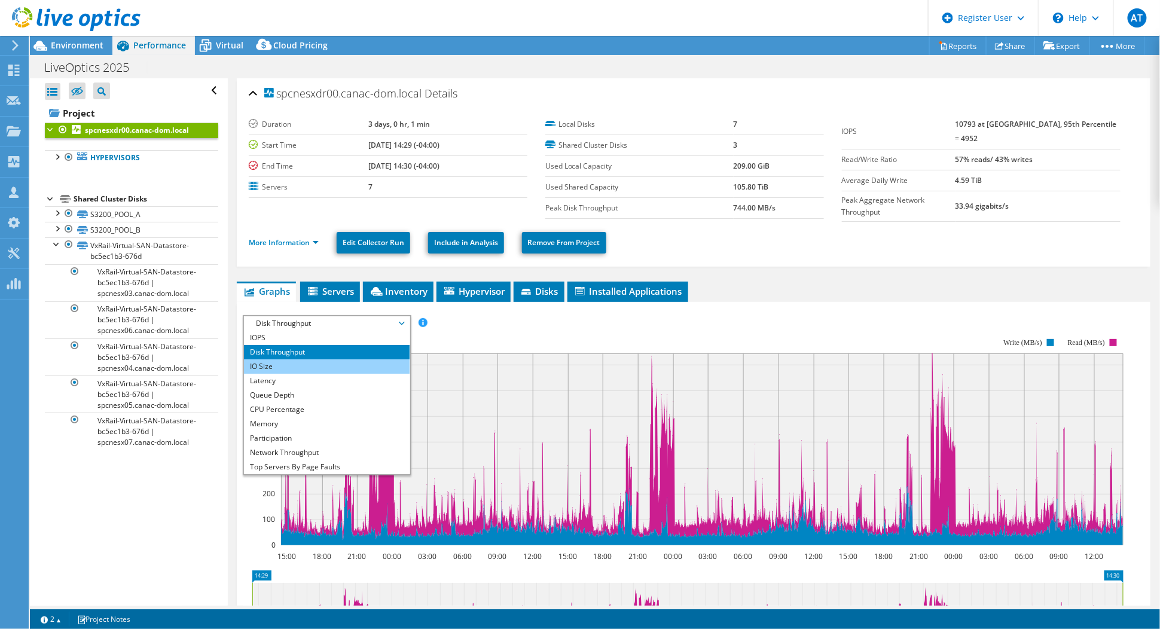
click at [307, 365] on li "IO Size" at bounding box center [327, 366] width 166 height 14
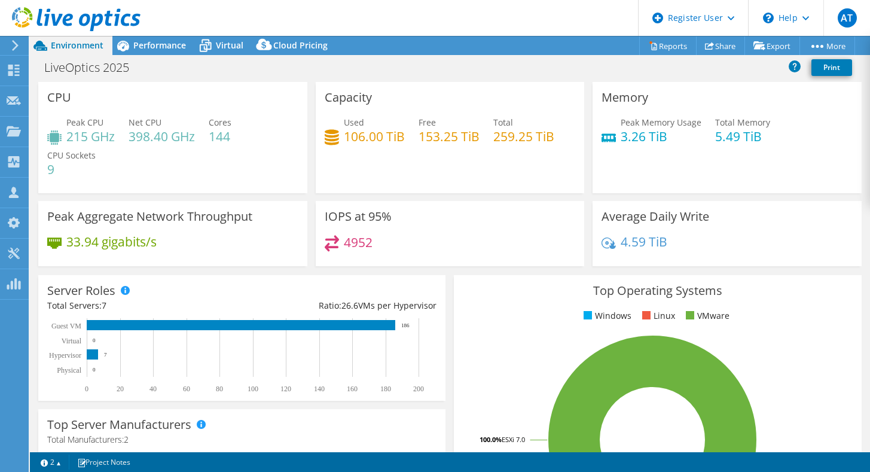
select select "[GEOGRAPHIC_DATA]"
select select "CAD"
